Goal: Use online tool/utility: Utilize a website feature to perform a specific function

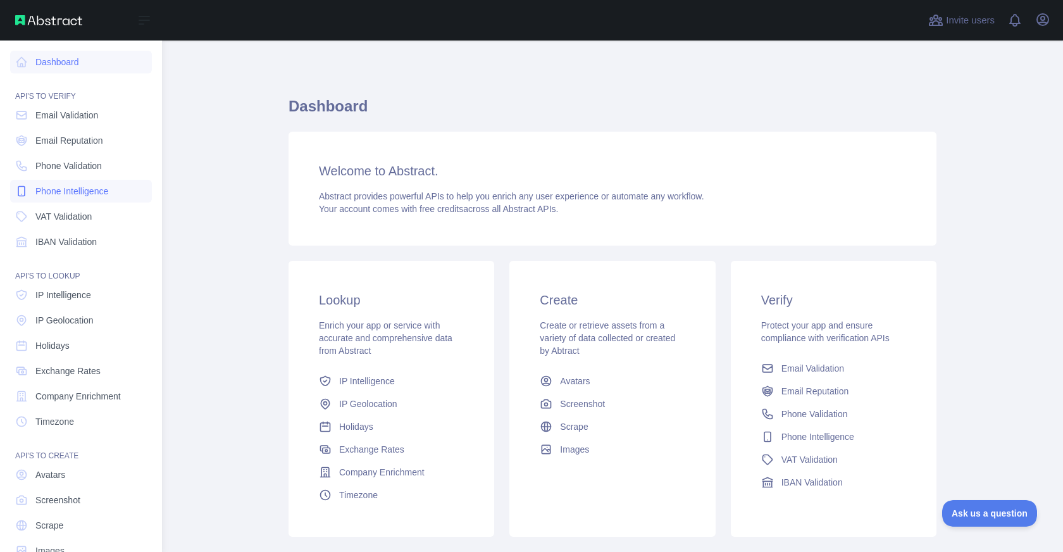
click at [50, 184] on link "Phone Intelligence" at bounding box center [81, 191] width 142 height 23
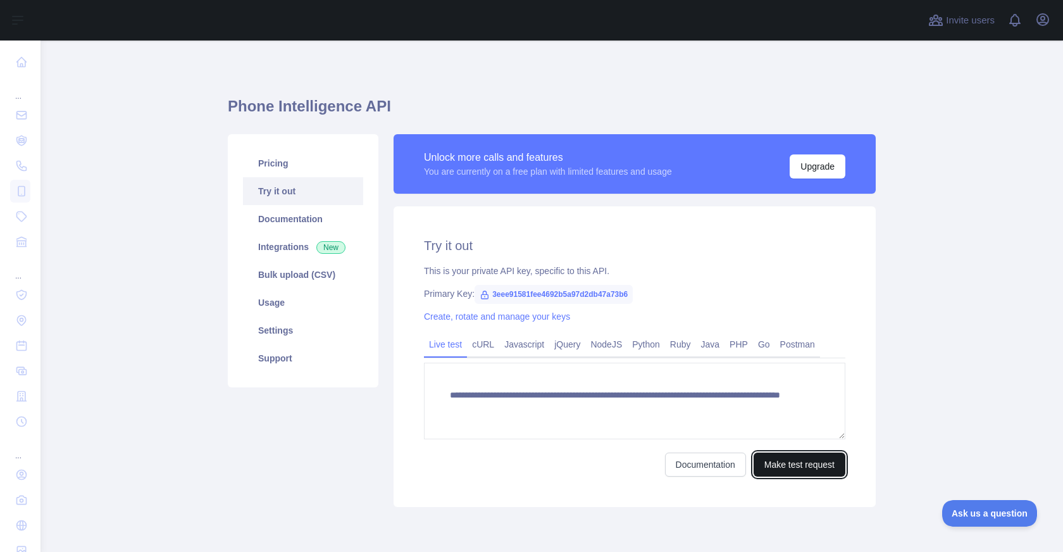
click at [783, 466] on button "Make test request" at bounding box center [800, 465] width 92 height 24
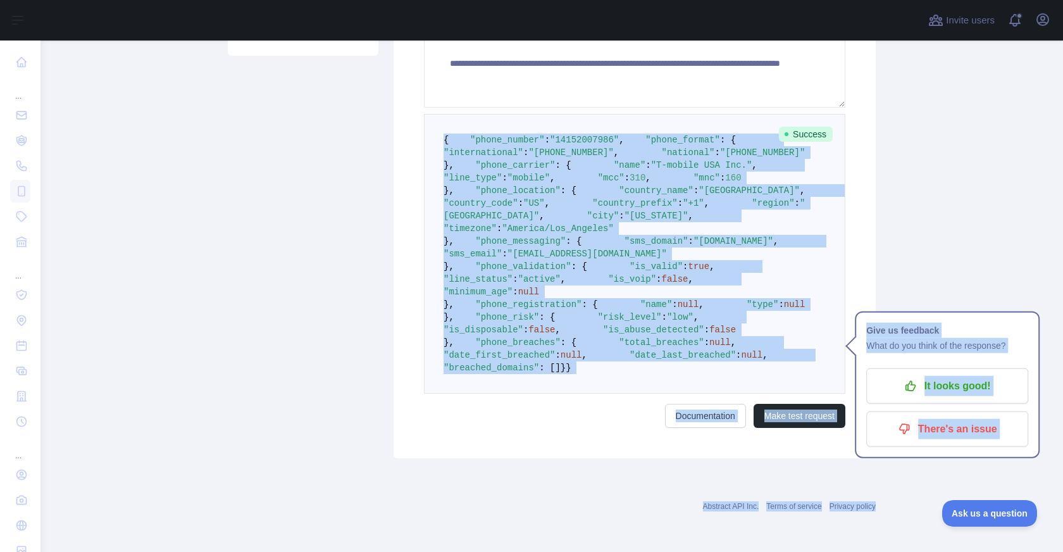
scroll to position [672, 0]
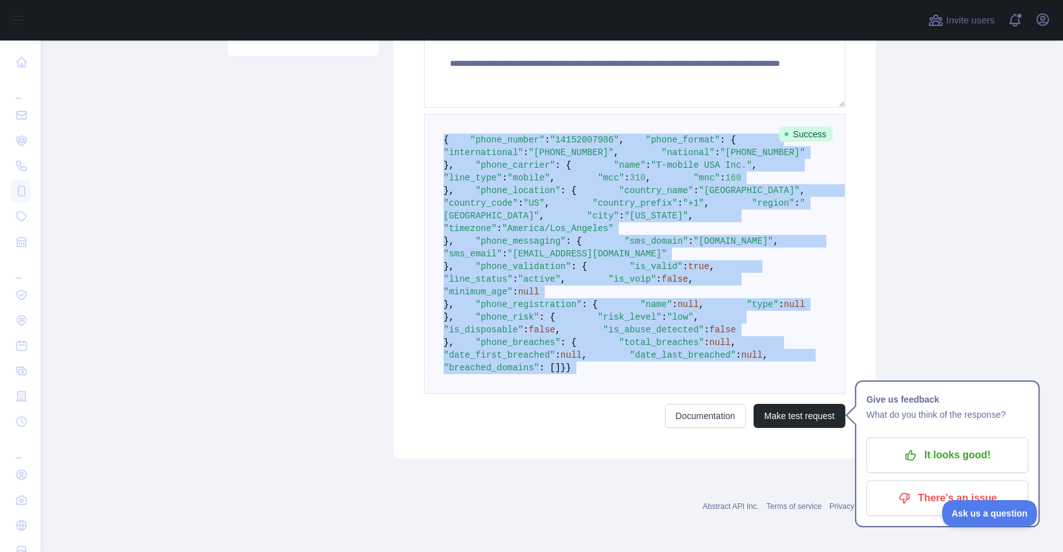
copy code "{ "phone_number" : "[PHONE_NUMBER]" , "phone_format" : { "international" : "[PH…"
drag, startPoint x: 441, startPoint y: 100, endPoint x: 484, endPoint y: 392, distance: 295.6
click at [484, 392] on pre "{ "phone_number" : "[PHONE_NUMBER]" , "phone_format" : { "international" : "[PH…" at bounding box center [635, 254] width 422 height 280
